Goal: Task Accomplishment & Management: Use online tool/utility

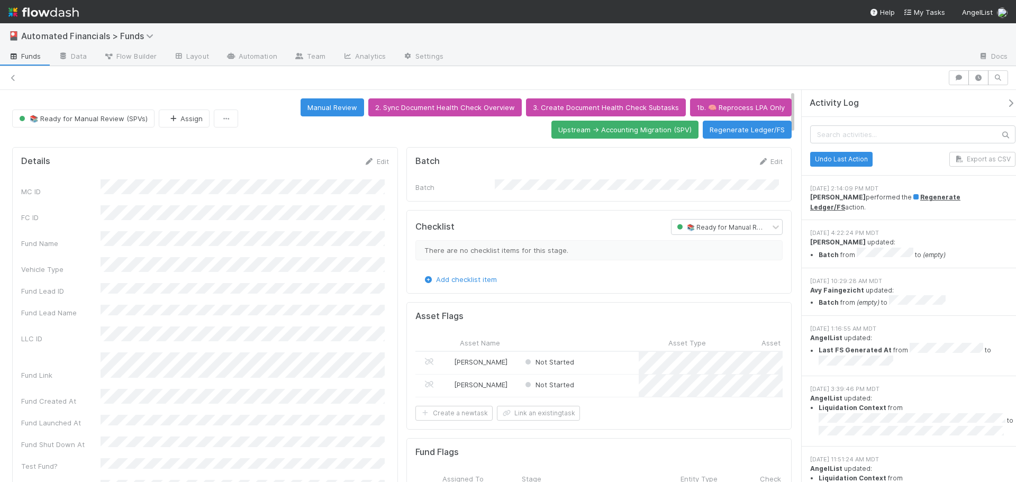
scroll to position [0, 182]
click at [14, 79] on icon at bounding box center [13, 78] width 11 height 7
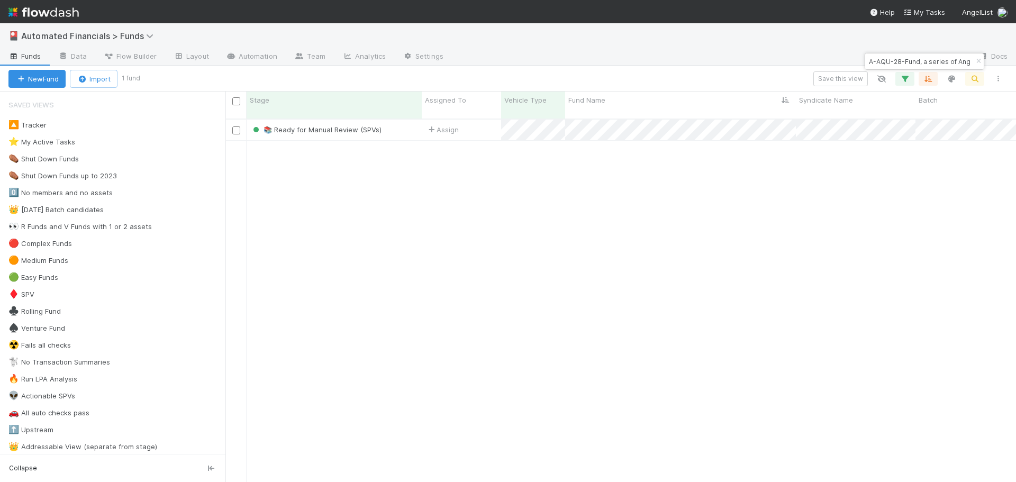
scroll to position [364, 783]
click at [982, 59] on icon "button" at bounding box center [978, 61] width 11 height 6
click at [978, 78] on icon "button" at bounding box center [974, 79] width 11 height 10
type input "https://flowdash.internal.angellist.com/workflows/WaIN7q/tasks/mvs72AWE"
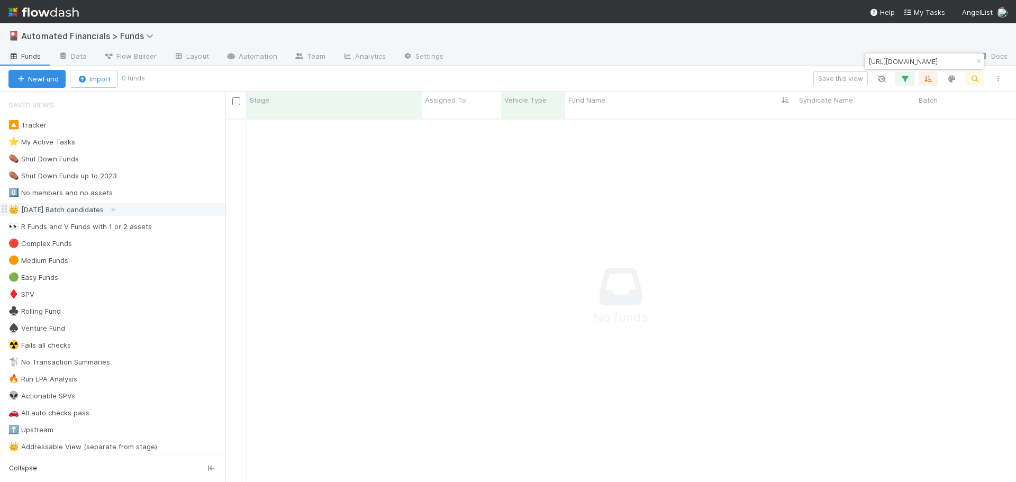
scroll to position [0, 0]
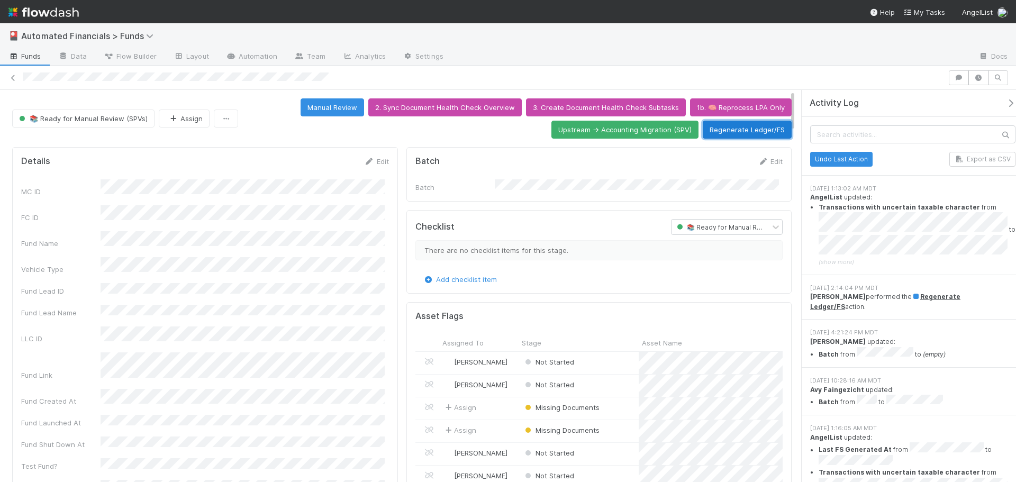
click at [741, 131] on button "Regenerate Ledger/FS" at bounding box center [747, 130] width 89 height 18
click at [1005, 103] on icon "button" at bounding box center [1010, 103] width 11 height 8
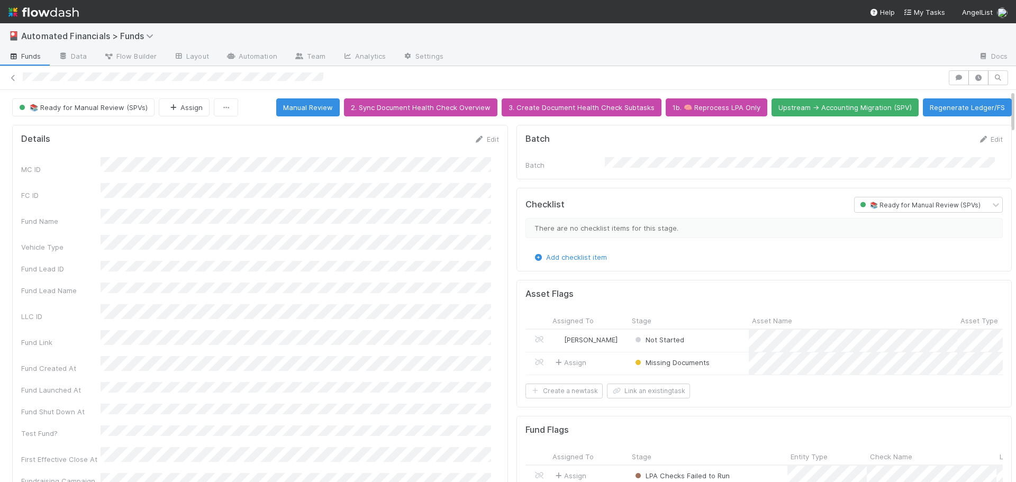
scroll to position [0, 55]
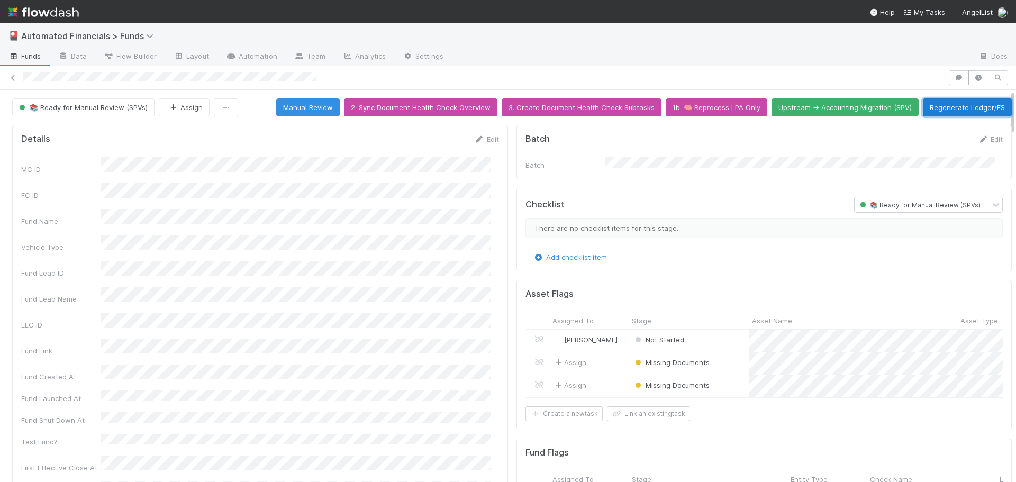
click at [970, 110] on button "Regenerate Ledger/FS" at bounding box center [967, 107] width 89 height 18
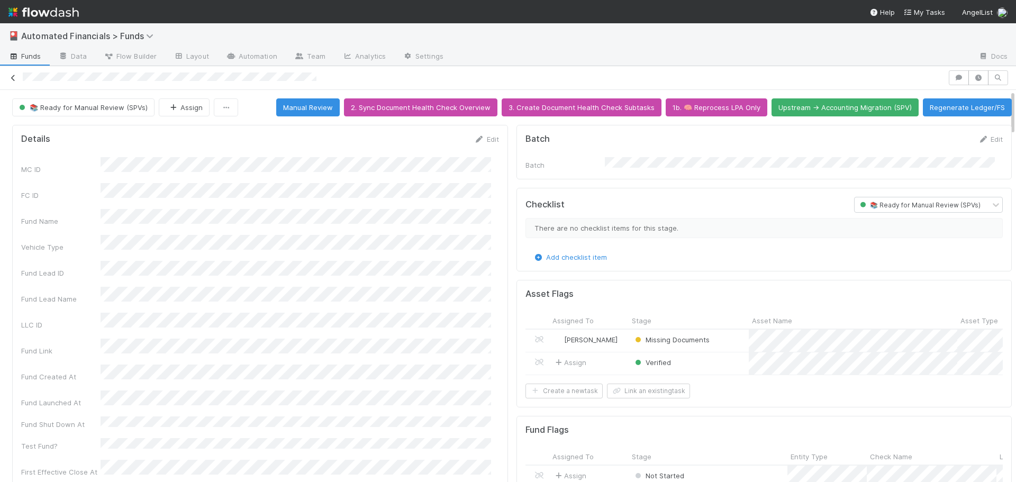
click at [15, 78] on icon at bounding box center [13, 78] width 11 height 7
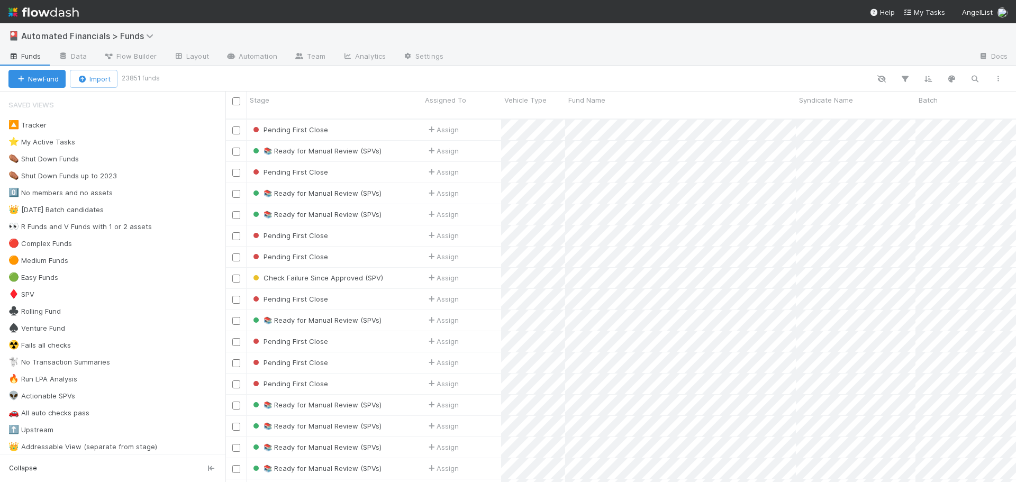
scroll to position [364, 783]
click at [973, 77] on icon "button" at bounding box center [974, 79] width 11 height 10
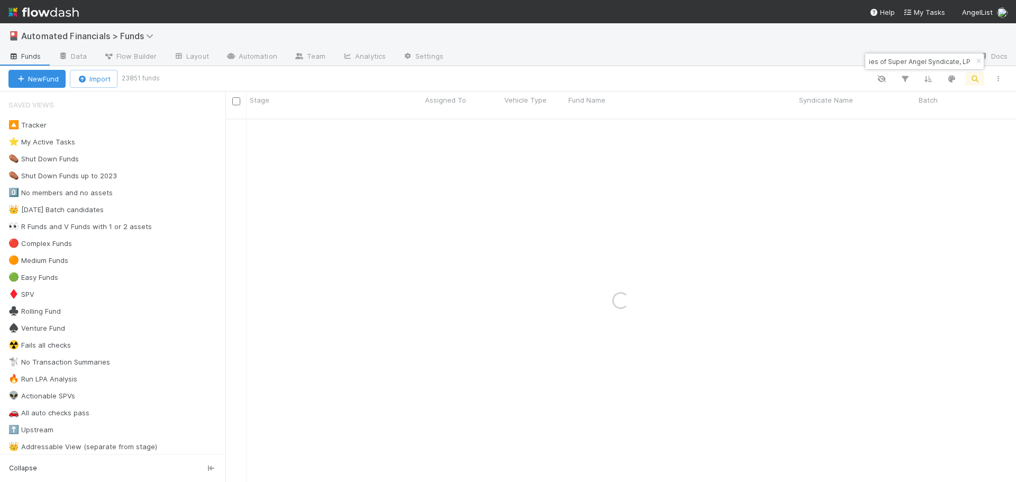
type input "AR-1121 Fund III, a series of Super Angel Syndicate, LP"
click at [758, 43] on div "🎴 Automated Financials > Funds" at bounding box center [508, 35] width 1016 height 25
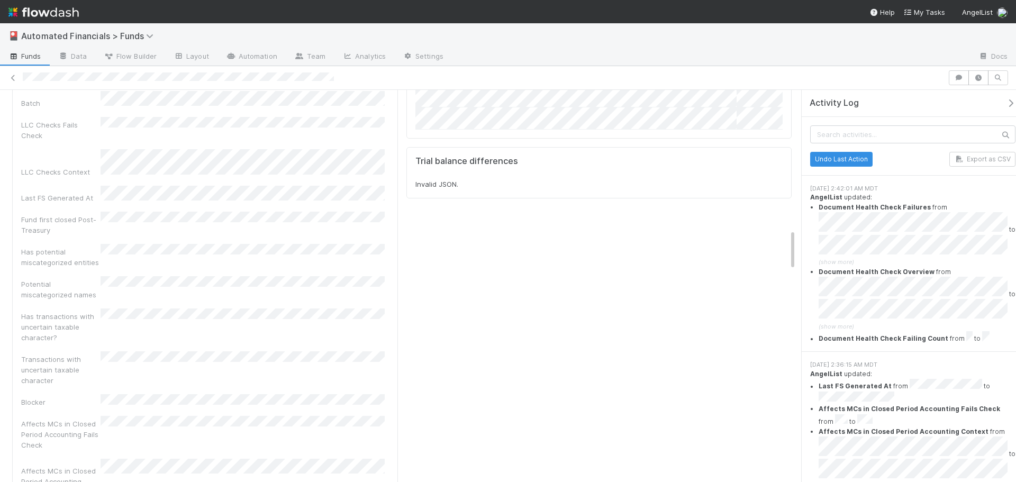
scroll to position [1323, 0]
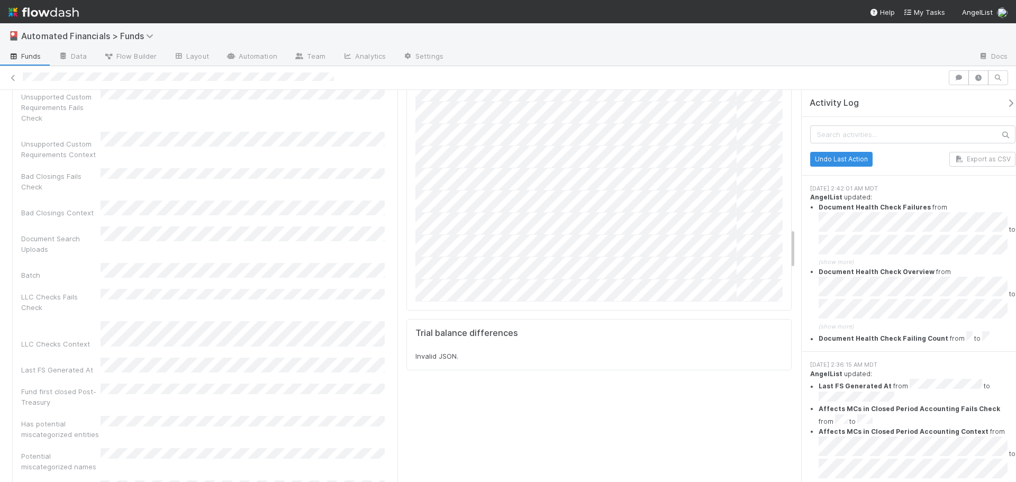
drag, startPoint x: 791, startPoint y: 250, endPoint x: 786, endPoint y: 116, distance: 134.0
drag, startPoint x: 793, startPoint y: 249, endPoint x: 744, endPoint y: 144, distance: 115.3
click at [809, 119] on div "Check Failure Since Approved (SPV) Assign Regenerate Ledger/FS Move to Approved…" at bounding box center [508, 286] width 1016 height 392
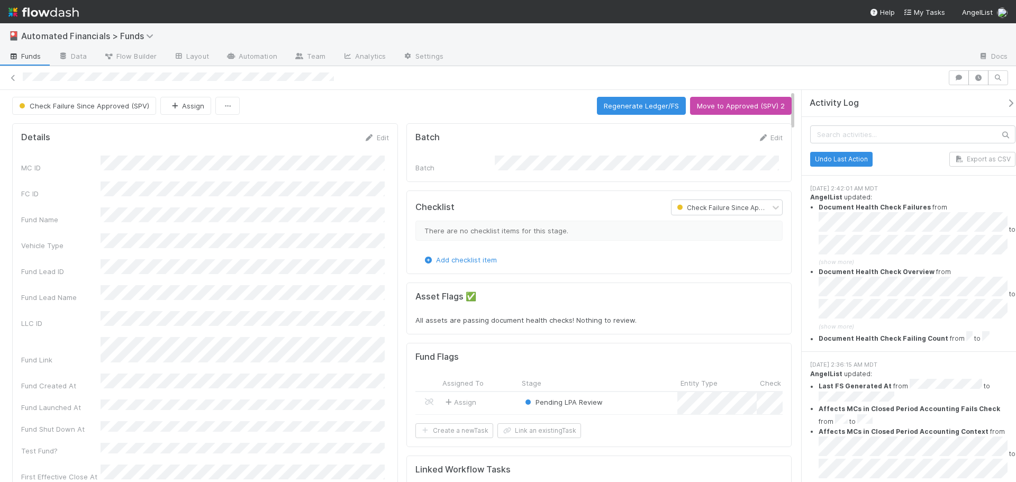
scroll to position [0, 0]
click at [630, 112] on button "Regenerate Ledger/FS" at bounding box center [641, 107] width 89 height 18
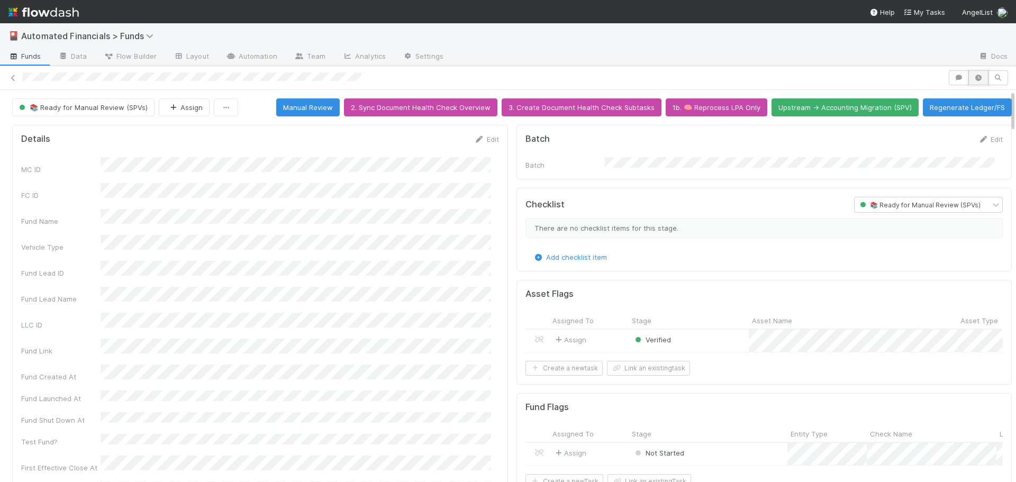
click at [973, 73] on button "button" at bounding box center [978, 77] width 20 height 15
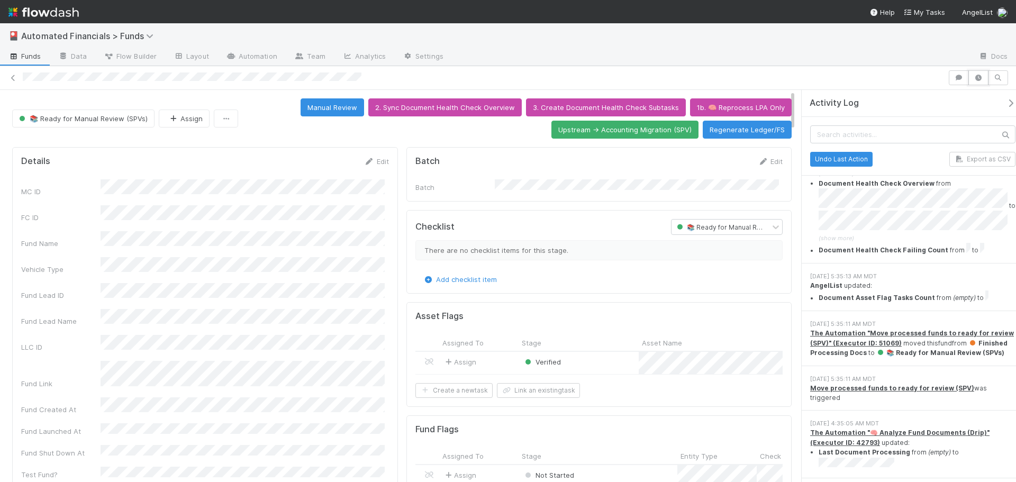
scroll to position [1482, 0]
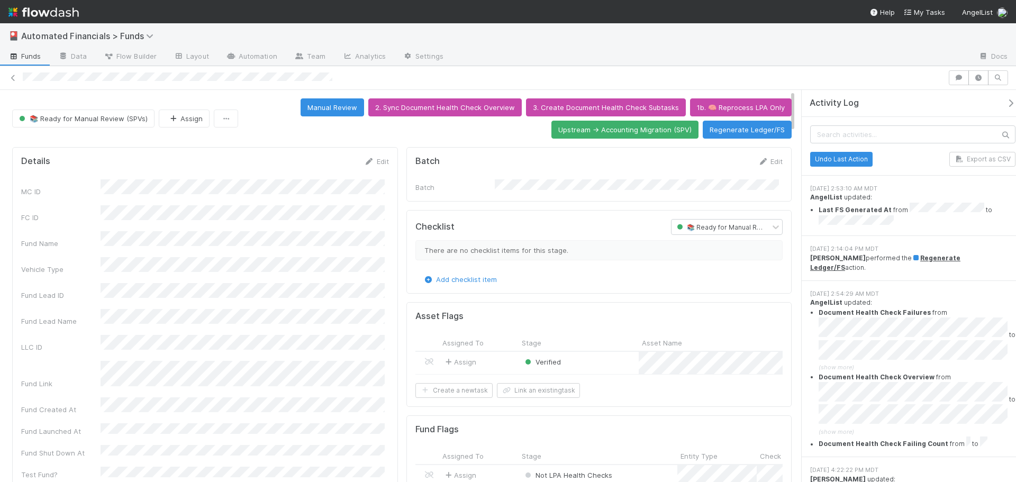
drag, startPoint x: 324, startPoint y: 341, endPoint x: 827, endPoint y: 238, distance: 513.8
click at [827, 238] on div "[DATE] 2:14:04 PM MDT [PERSON_NAME] performed the Regenerate Ledger/FS action." at bounding box center [913, 258] width 222 height 45
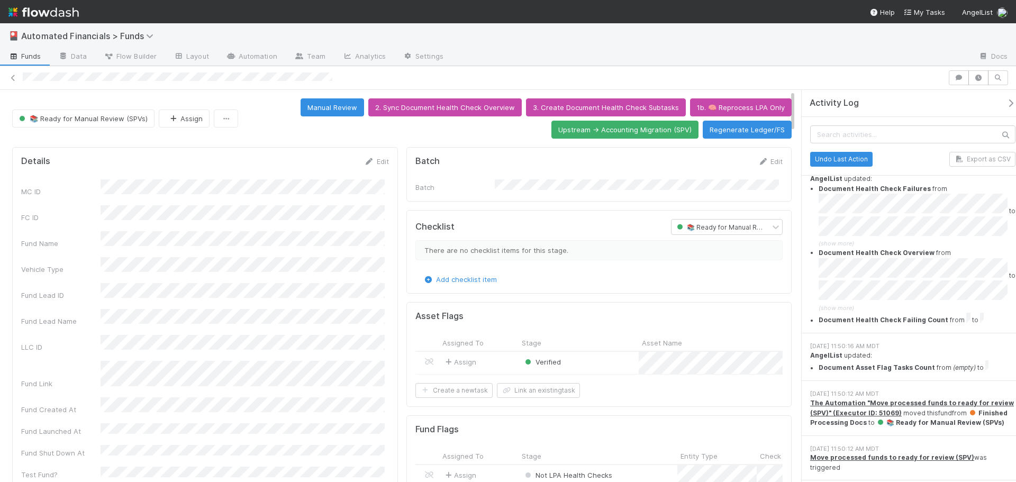
scroll to position [1270, 0]
